Goal: Task Accomplishment & Management: Complete application form

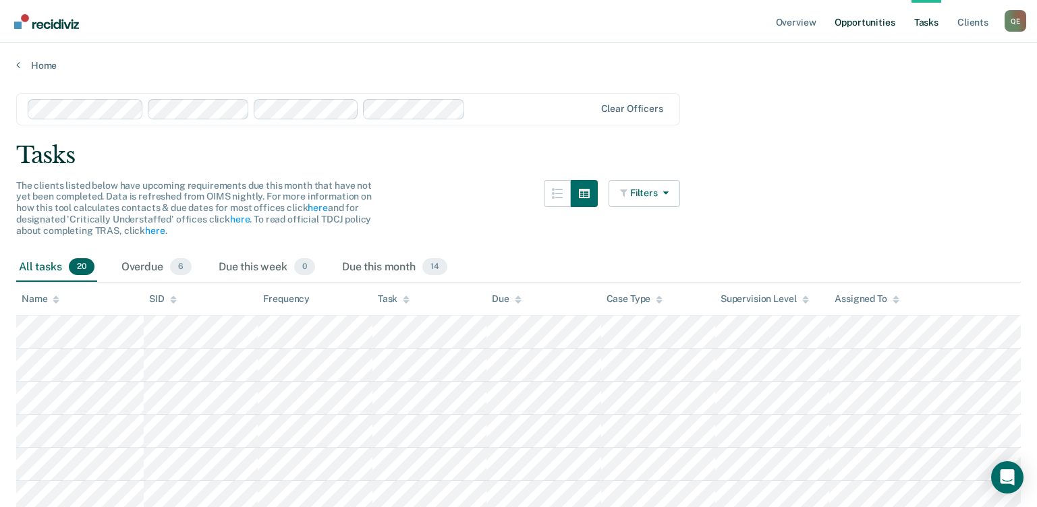
click at [852, 26] on link "Opportunities" at bounding box center [864, 21] width 65 height 43
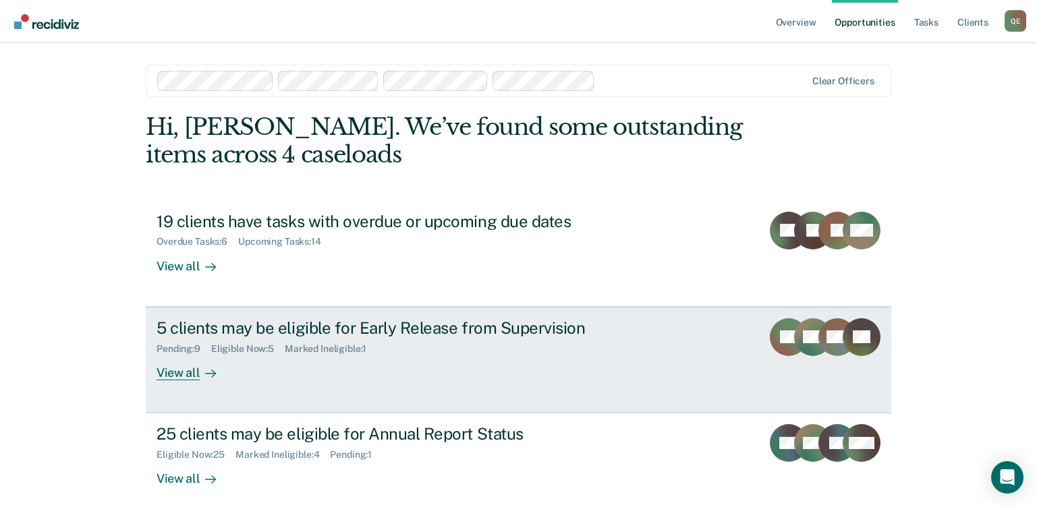
click at [200, 319] on div "5 clients may be eligible for Early Release from Supervision" at bounding box center [392, 328] width 473 height 20
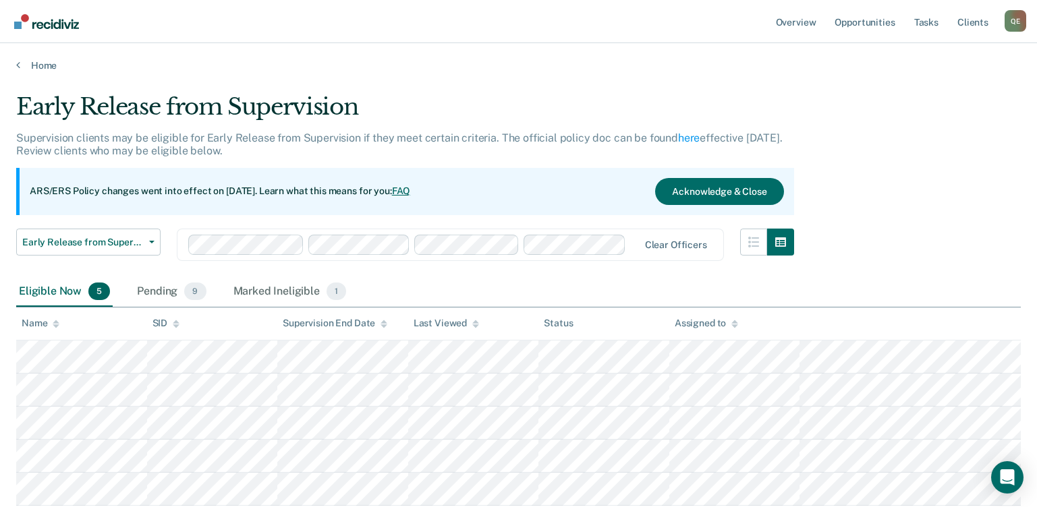
scroll to position [96, 0]
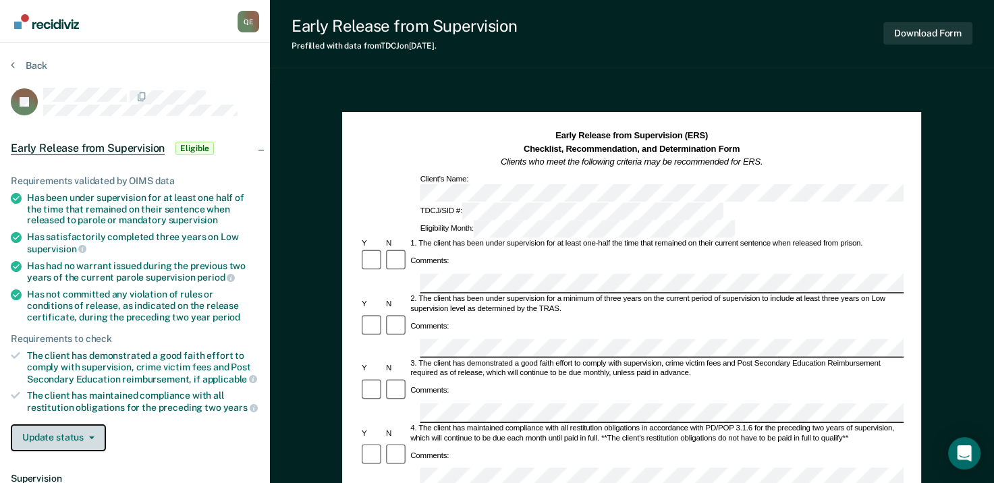
click at [86, 429] on button "Update status" at bounding box center [58, 437] width 95 height 27
click at [113, 426] on div "Update status [PERSON_NAME] Mark Ineligible" at bounding box center [135, 437] width 248 height 27
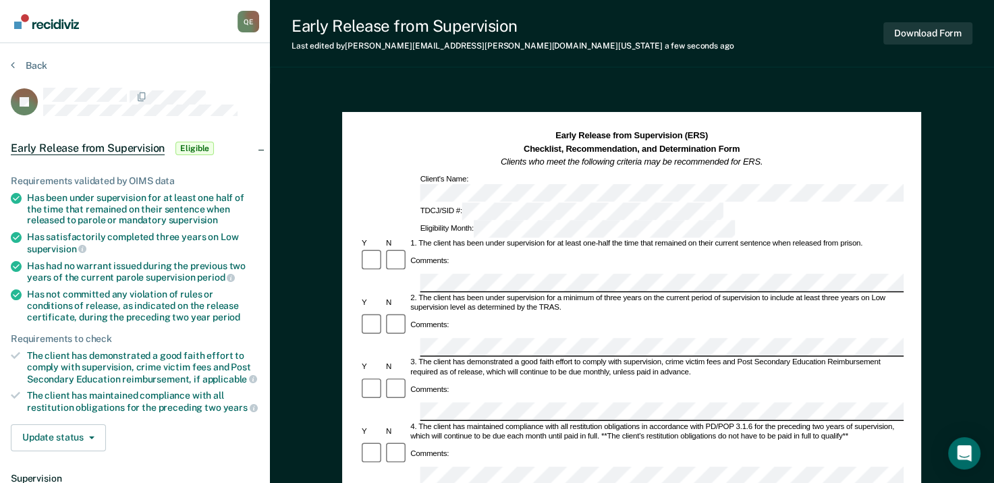
click at [515, 357] on div "3. The client has demonstrated a good faith effort to comply with supervision, …" at bounding box center [656, 367] width 495 height 20
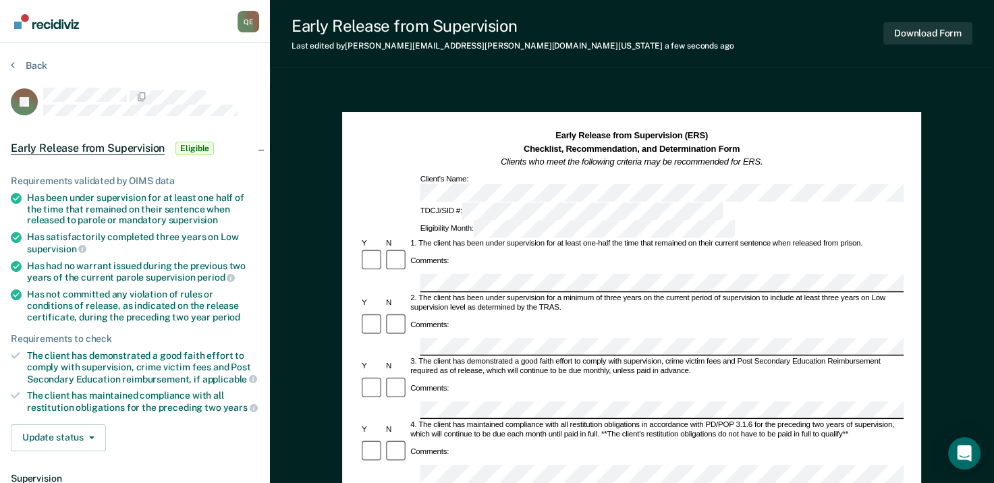
click at [500, 420] on div "4. The client has maintained compliance with all restitution obligations in acc…" at bounding box center [656, 430] width 495 height 20
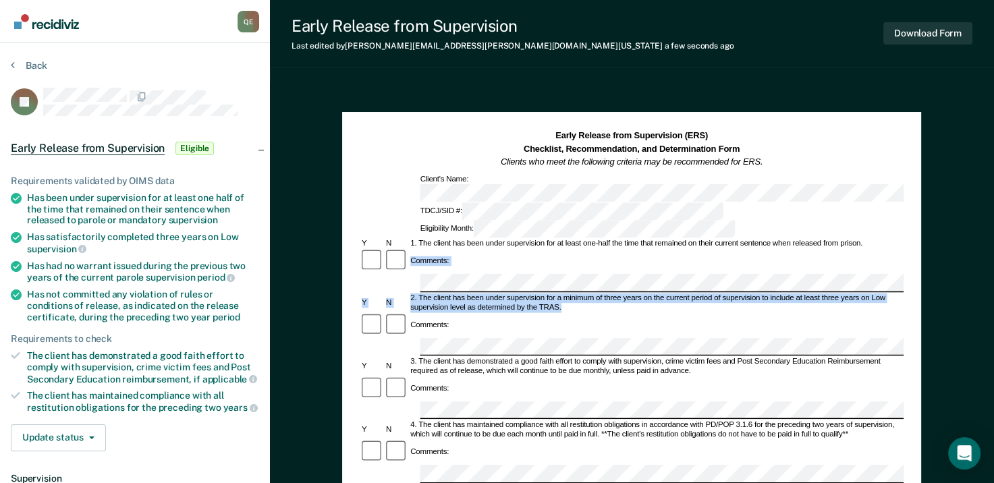
drag, startPoint x: 990, startPoint y: 169, endPoint x: 986, endPoint y: 205, distance: 36.6
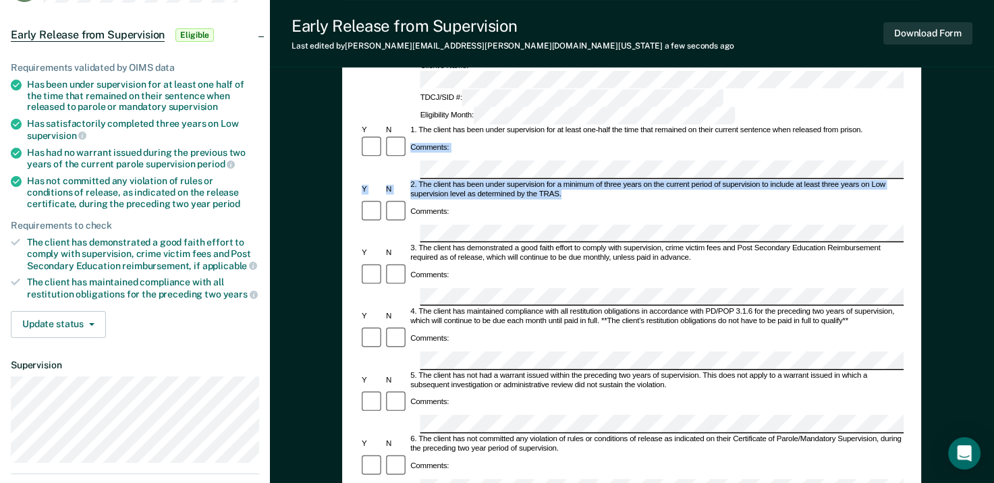
scroll to position [115, 0]
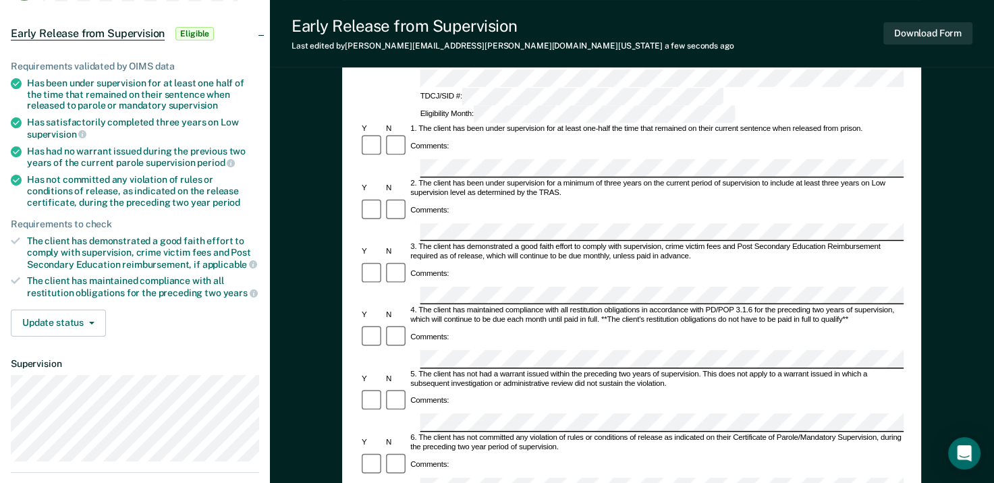
click at [509, 375] on form "Early Release from Supervision (ERS) Checklist, Recommendation, and Determinati…" at bounding box center [632, 490] width 544 height 950
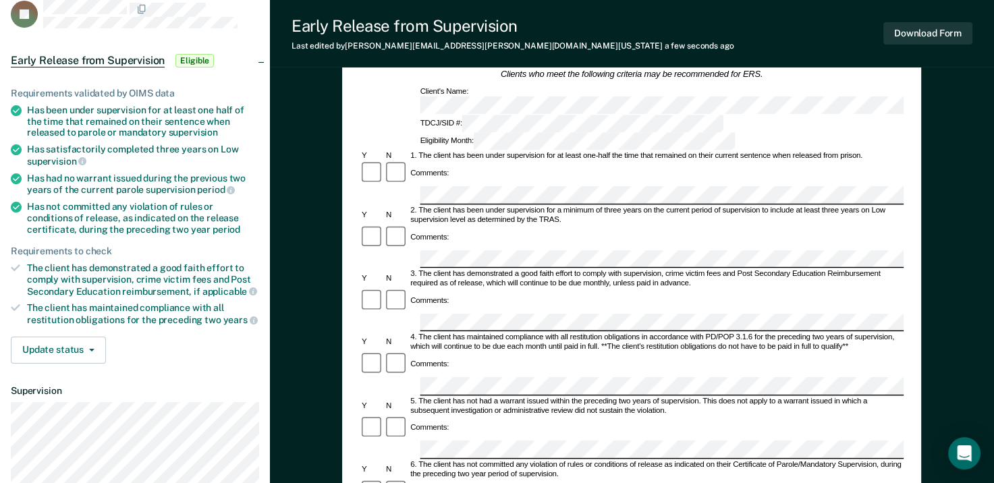
scroll to position [0, 0]
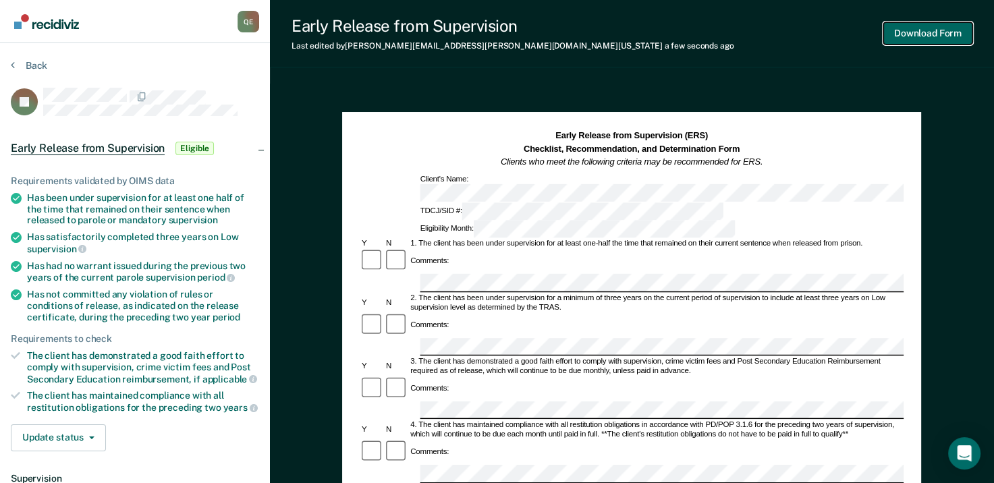
click at [909, 34] on button "Download Form" at bounding box center [927, 33] width 89 height 22
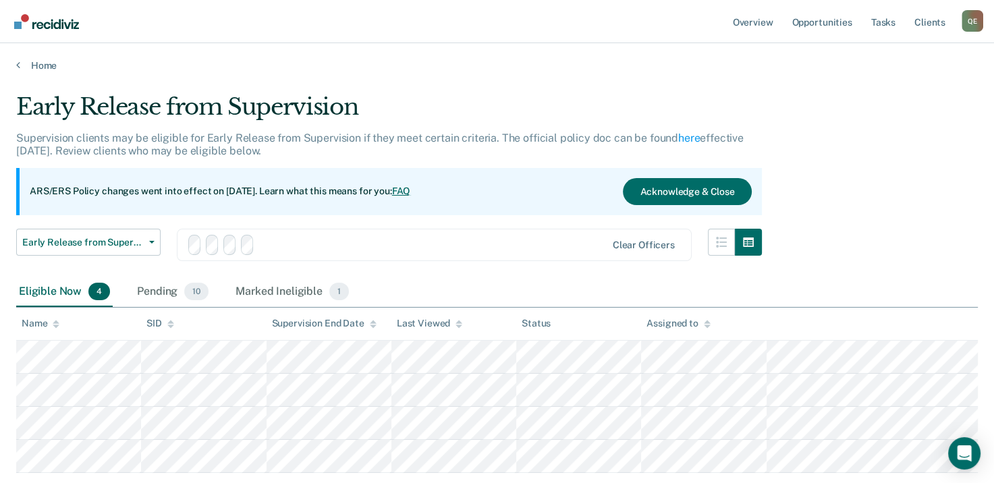
scroll to position [76, 0]
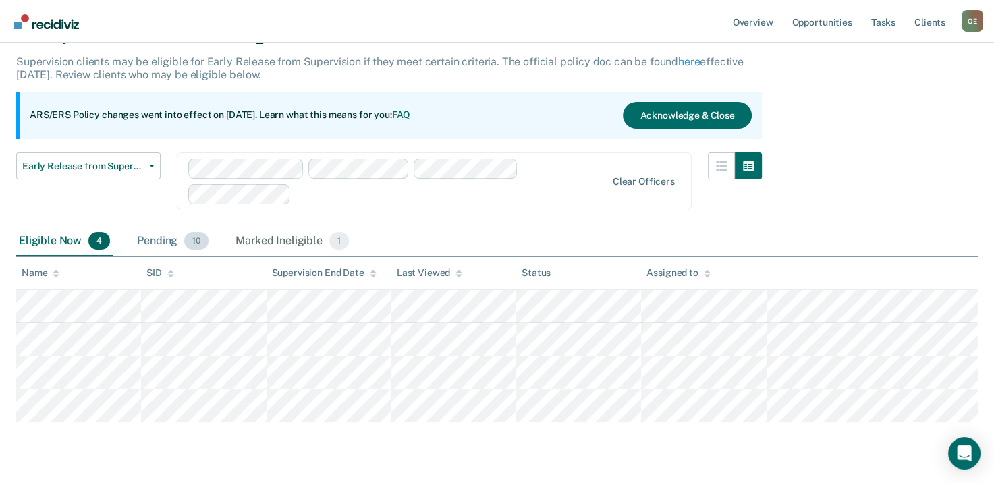
click at [143, 241] on div "Pending 10" at bounding box center [172, 242] width 77 height 30
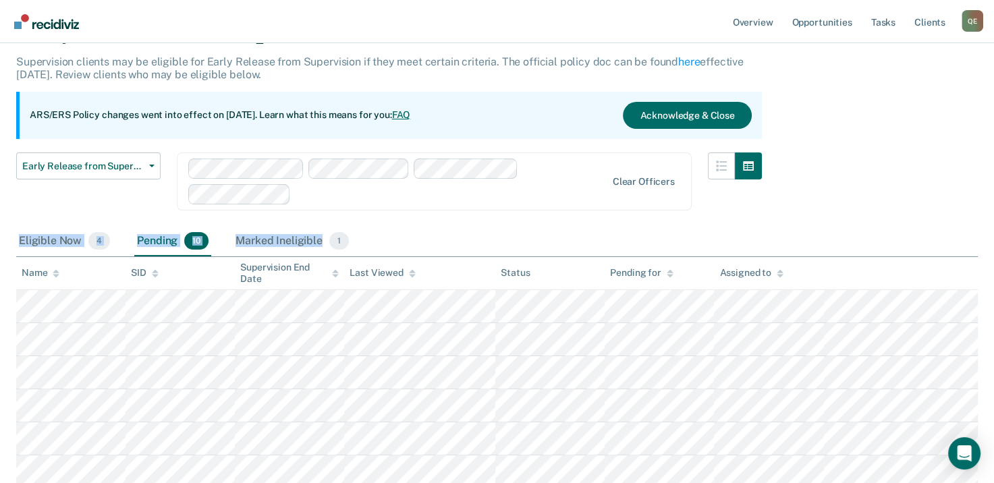
drag, startPoint x: 991, startPoint y: 198, endPoint x: 1001, endPoint y: 229, distance: 33.1
click at [994, 229] on html "Looks like you’re using Internet Explorer 11. For faster loading and a better e…" at bounding box center [497, 165] width 994 height 483
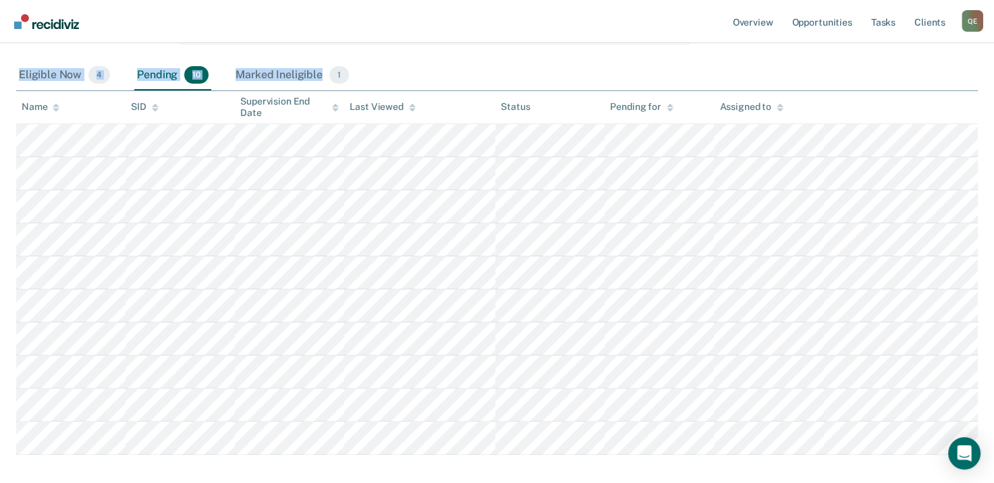
scroll to position [235, 0]
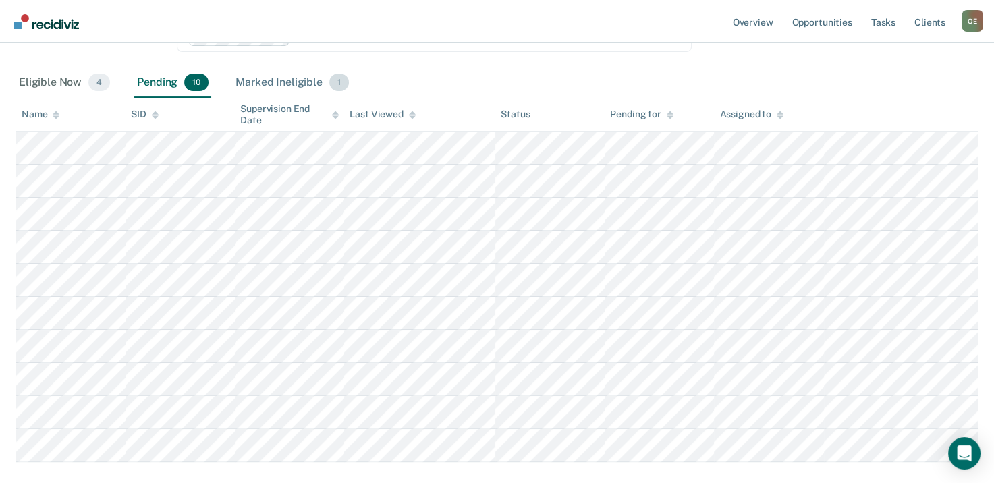
click at [340, 82] on span "1" at bounding box center [339, 83] width 20 height 18
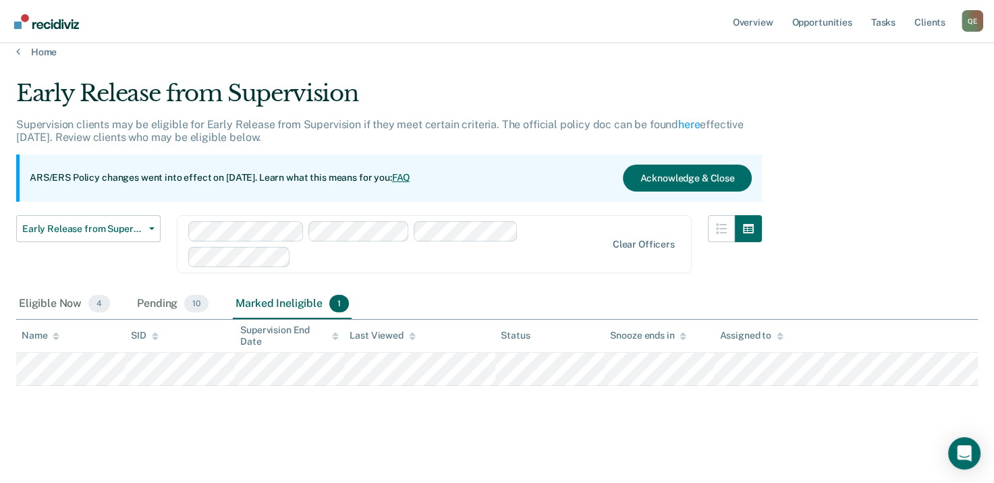
scroll to position [11, 0]
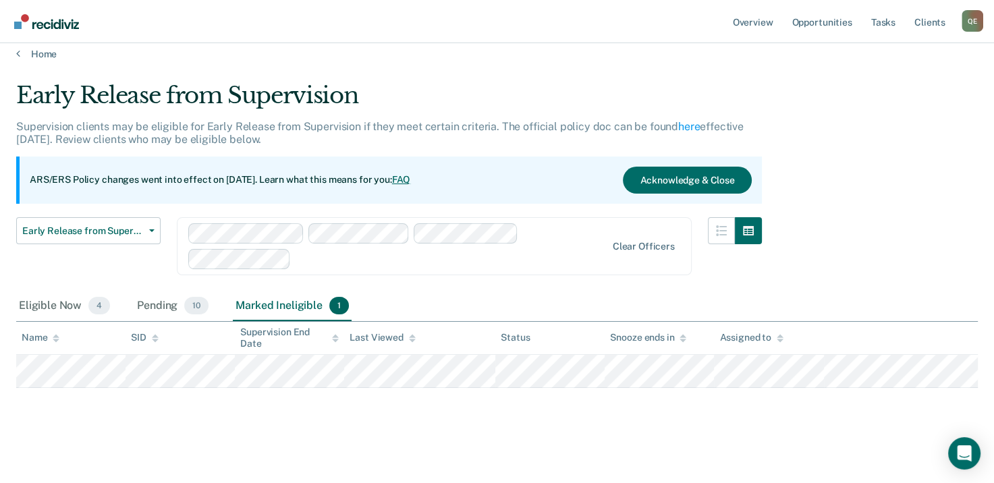
drag, startPoint x: 426, startPoint y: 76, endPoint x: 420, endPoint y: 73, distance: 7.5
click at [421, 74] on main "Early Release from Supervision Supervision clients may be eligible for Early Re…" at bounding box center [497, 270] width 994 height 421
click at [43, 49] on link "Home" at bounding box center [496, 54] width 961 height 12
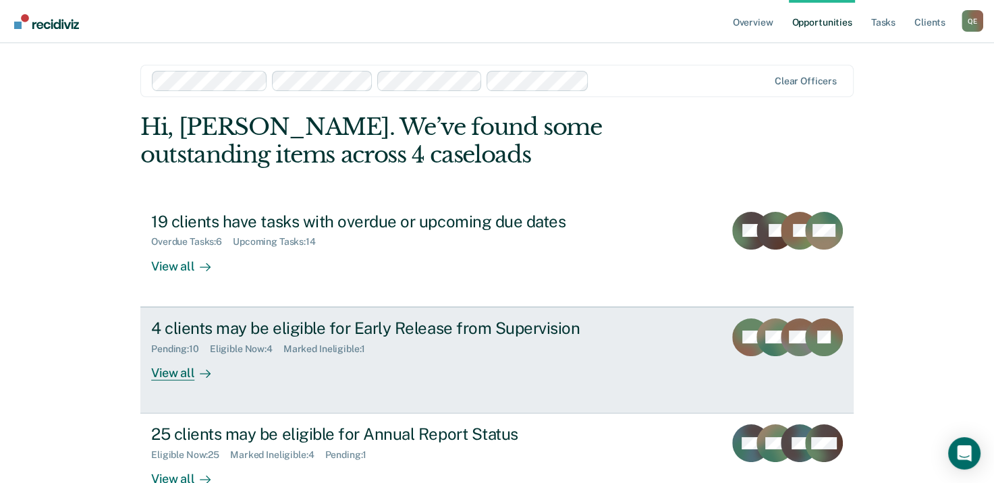
click at [163, 370] on div "View all" at bounding box center [189, 367] width 76 height 26
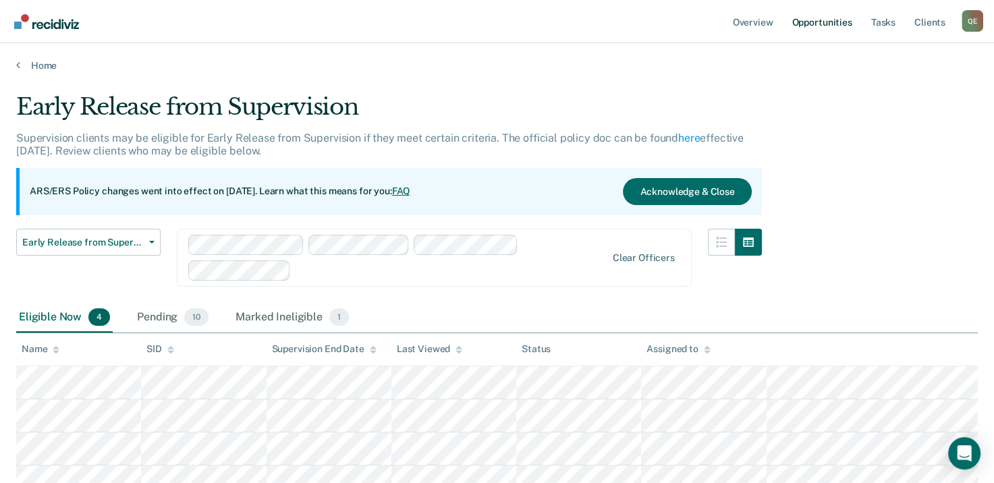
click at [823, 28] on link "Opportunities" at bounding box center [820, 21] width 65 height 43
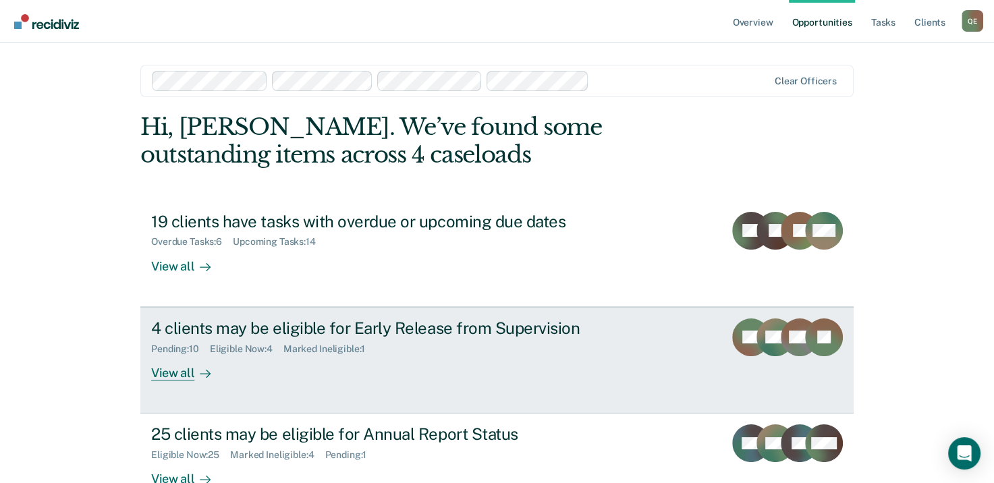
click at [176, 376] on div "View all" at bounding box center [189, 367] width 76 height 26
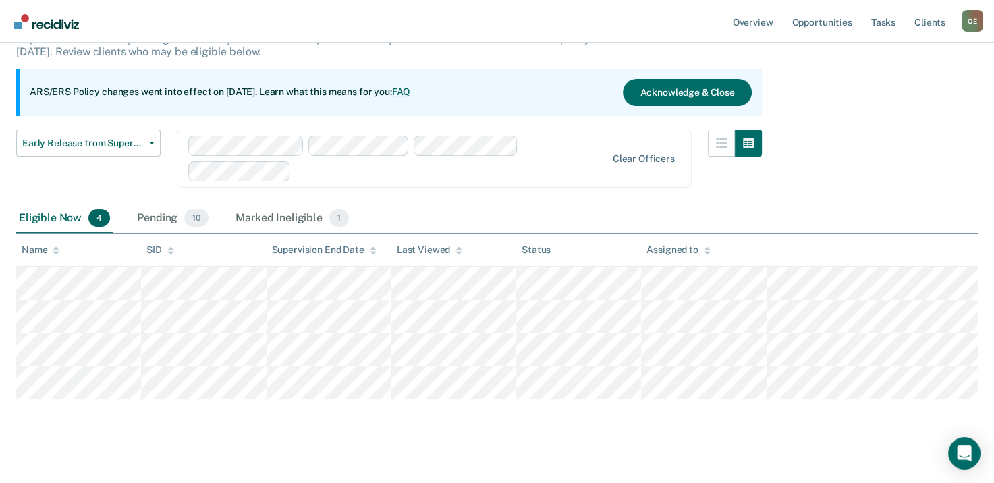
scroll to position [111, 0]
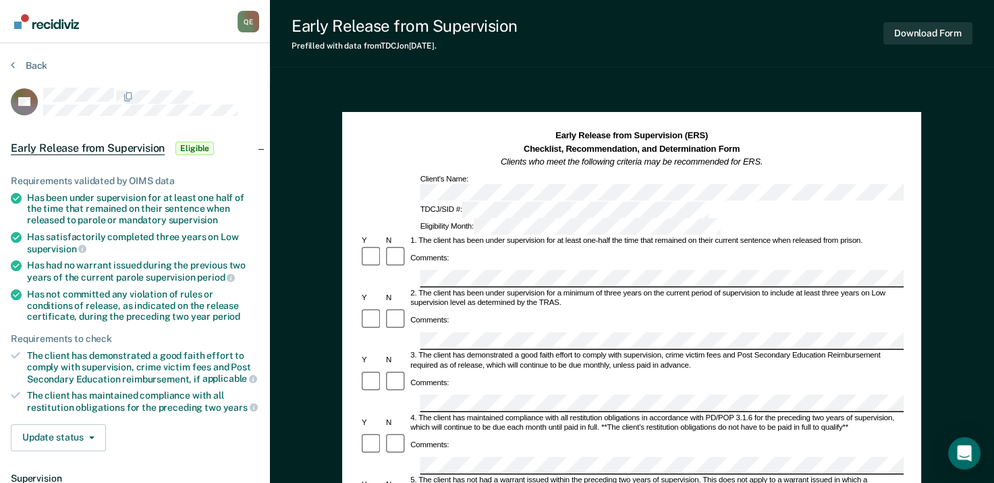
click at [745, 370] on div "Comments:" at bounding box center [632, 391] width 544 height 43
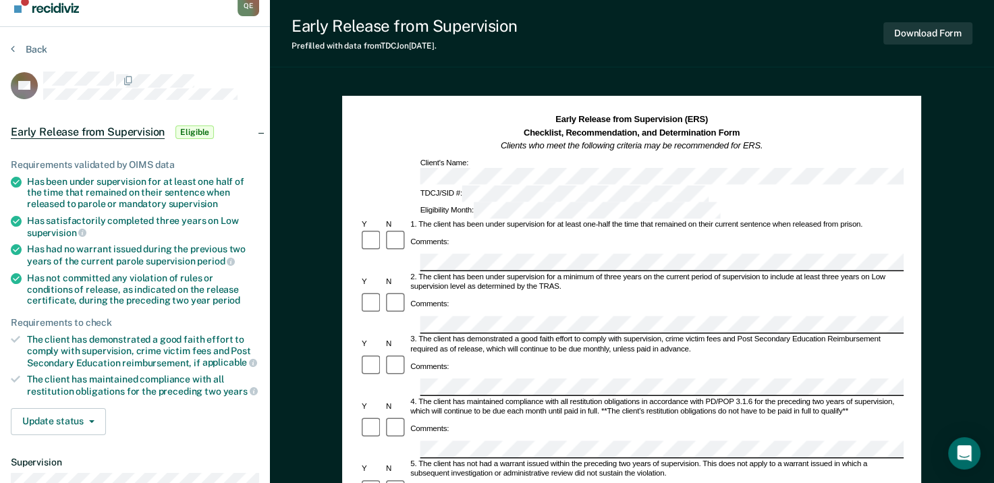
scroll to position [3, 0]
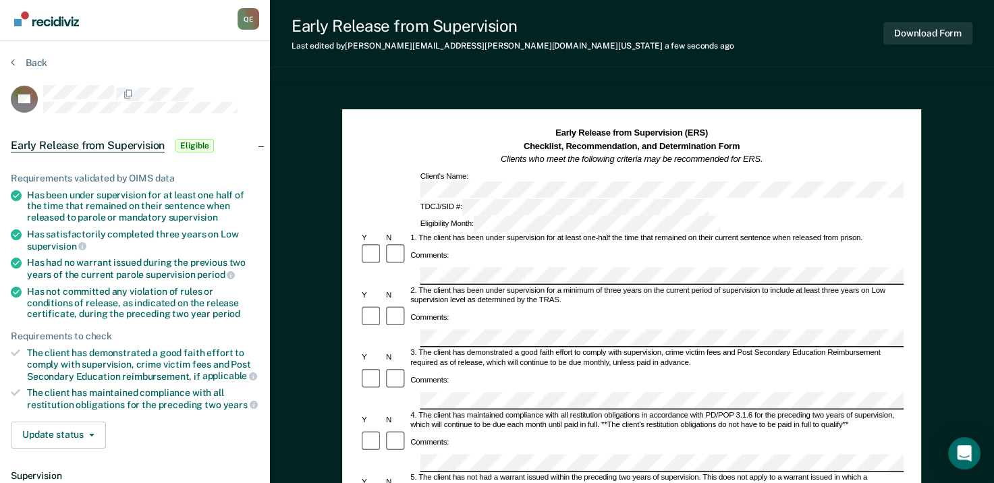
click at [345, 285] on div "Early Release from Supervision (ERS) Checklist, Recommendation, and Determinati…" at bounding box center [631, 486] width 579 height 754
click at [476, 306] on div "Comments:" at bounding box center [632, 318] width 544 height 24
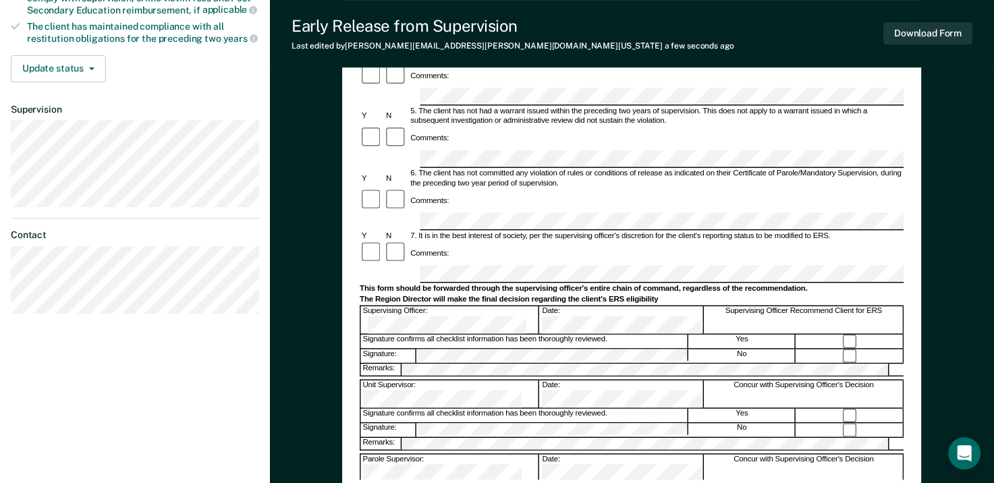
scroll to position [392, 0]
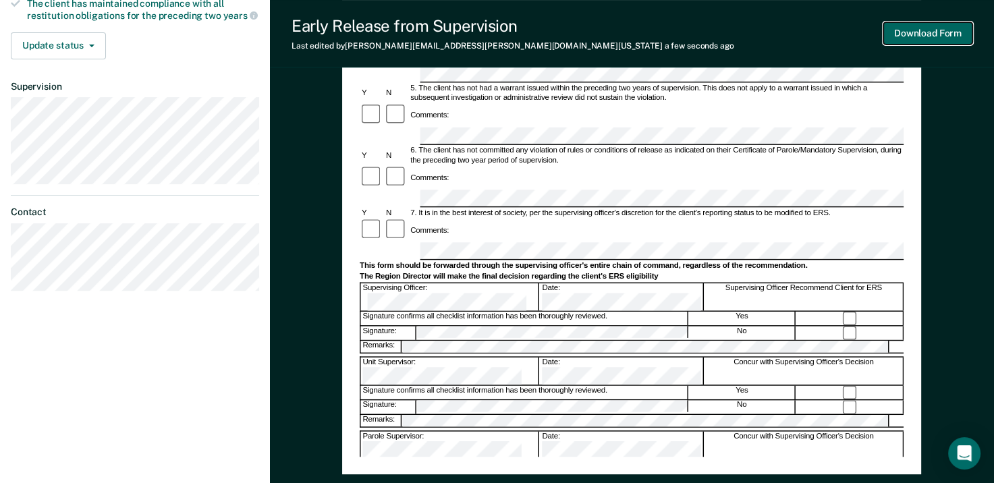
click at [942, 35] on button "Download Form" at bounding box center [927, 33] width 89 height 22
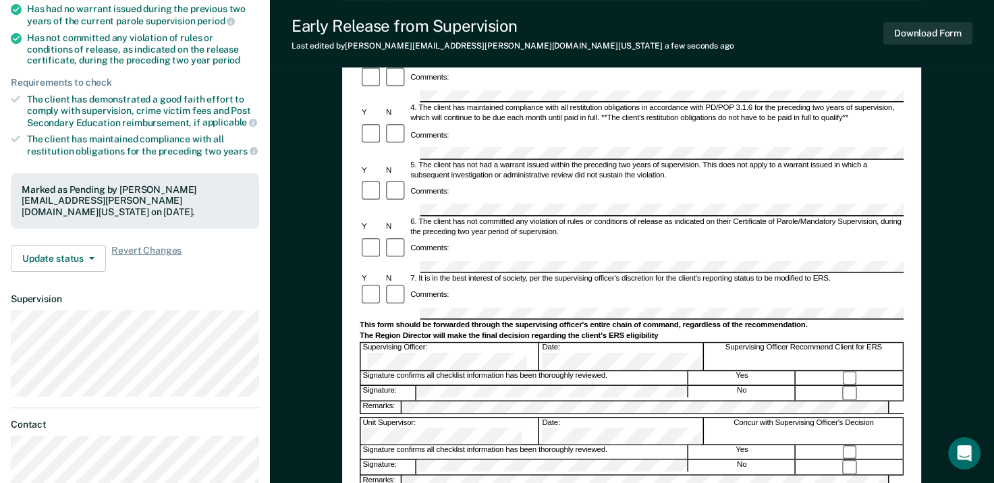
scroll to position [255, 0]
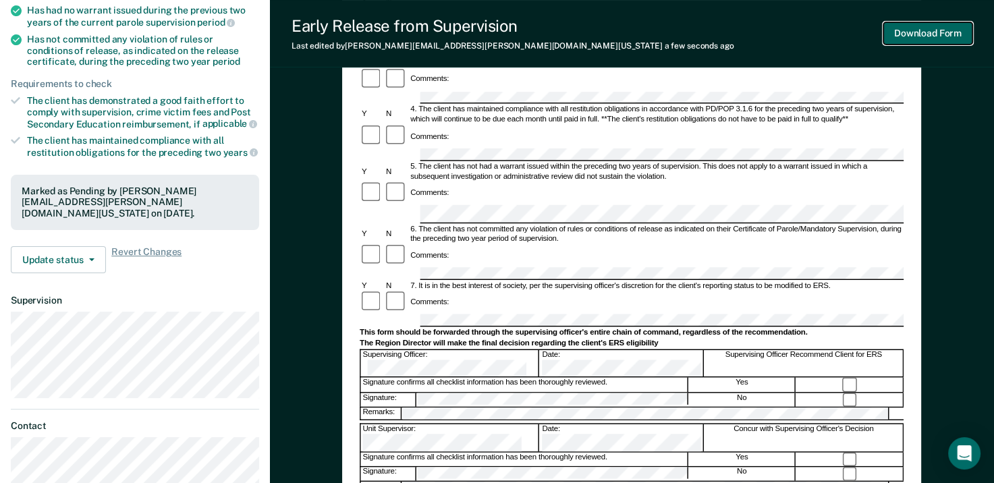
click at [933, 34] on button "Download Form" at bounding box center [927, 33] width 89 height 22
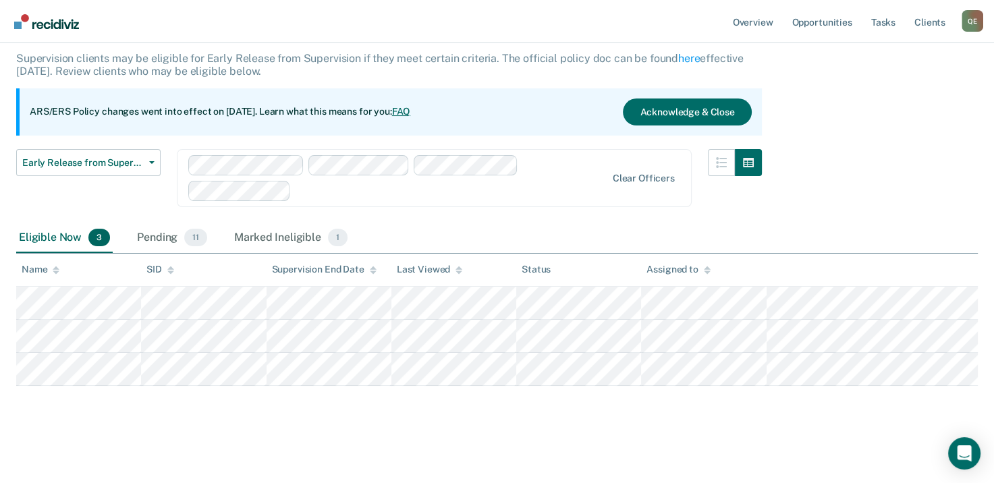
scroll to position [78, 0]
click at [847, 135] on div "Early Release from Supervision Supervision clients may be eligible for Early Re…" at bounding box center [496, 199] width 961 height 368
